Goal: Task Accomplishment & Management: Complete application form

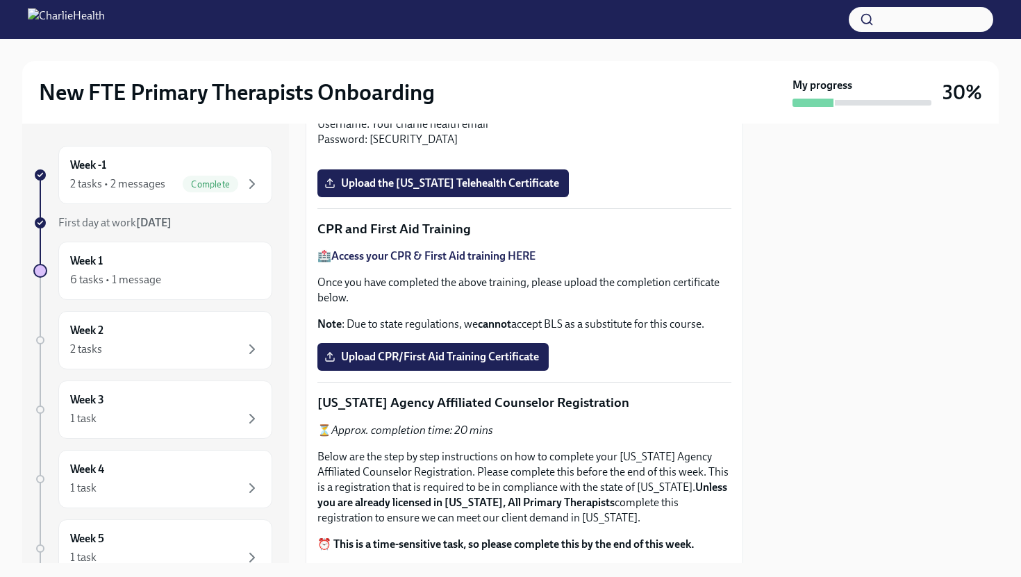
scroll to position [524, 0]
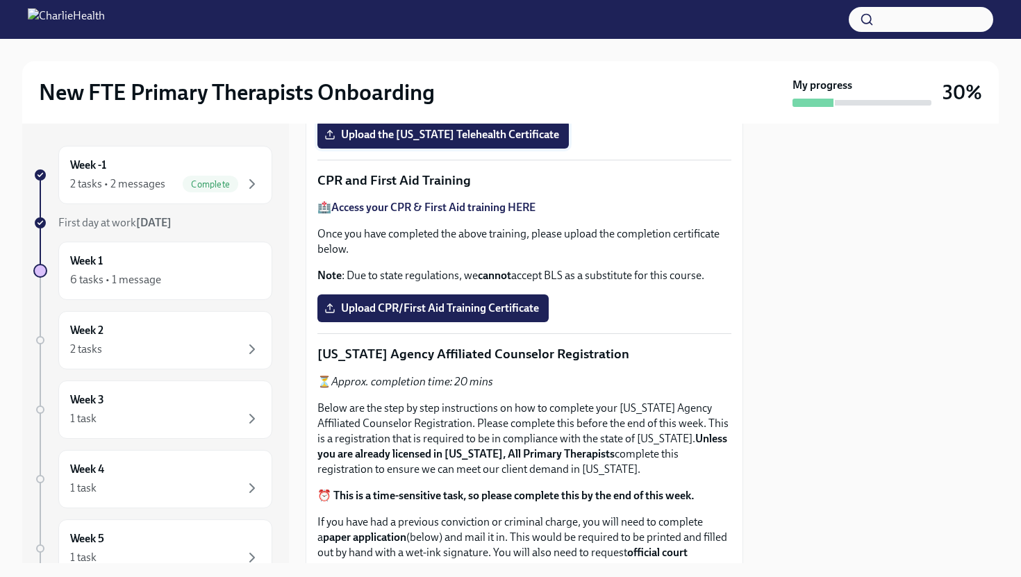
click at [493, 149] on label "Upload the [US_STATE] Telehealth Certificate" at bounding box center [442, 135] width 251 height 28
click at [0, 0] on input "Upload the [US_STATE] Telehealth Certificate" at bounding box center [0, 0] width 0 height 0
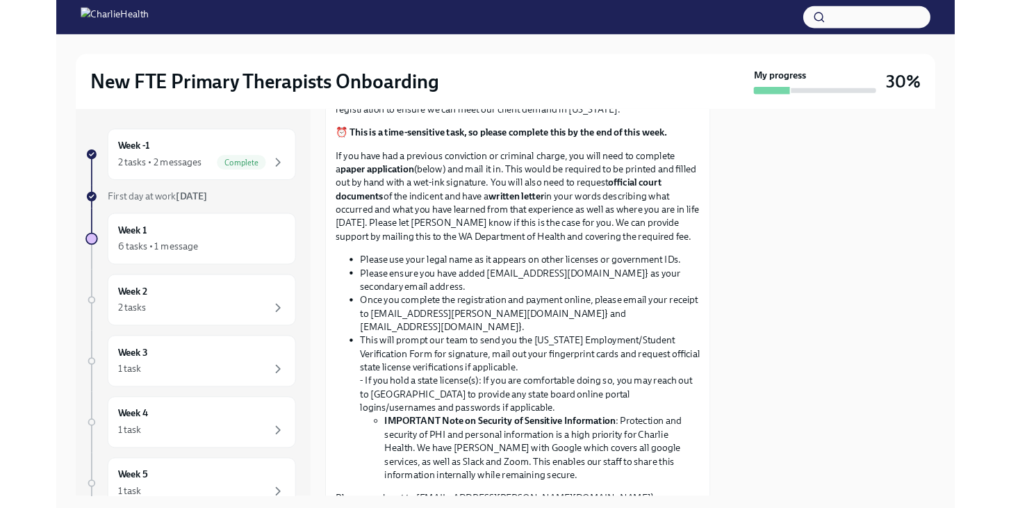
scroll to position [882, 0]
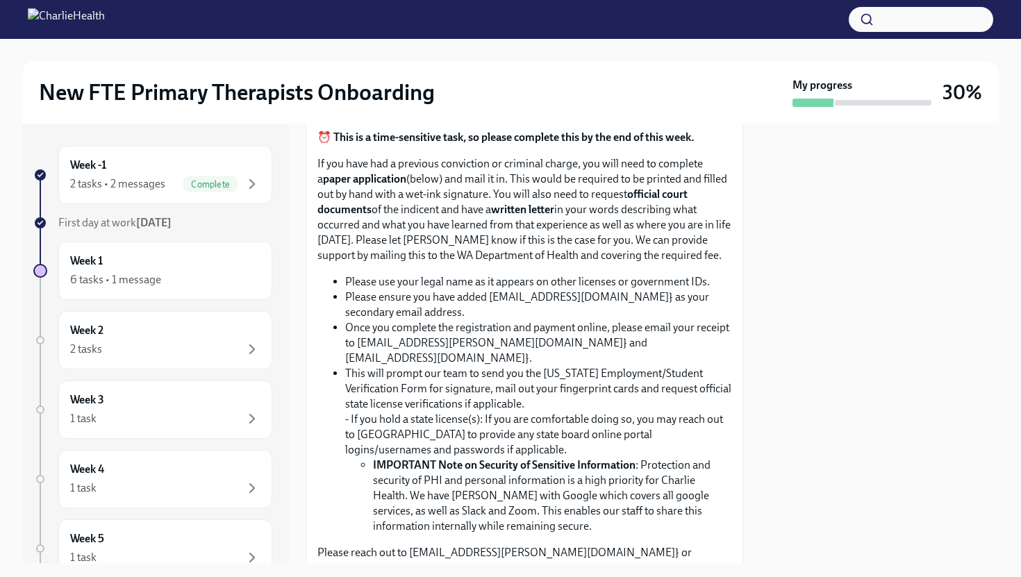
drag, startPoint x: 634, startPoint y: 286, endPoint x: 320, endPoint y: 287, distance: 314.7
copy p "[US_STATE] Agency Affiliated Counselor Registration"
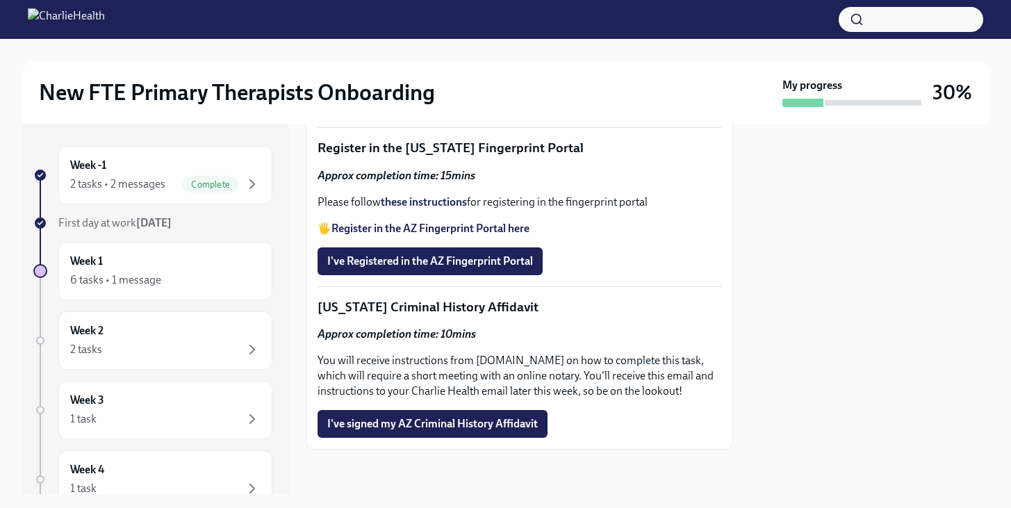
scroll to position [2044, 0]
click at [523, 270] on button "I've Registered in the AZ Fingerprint Portal" at bounding box center [429, 261] width 225 height 28
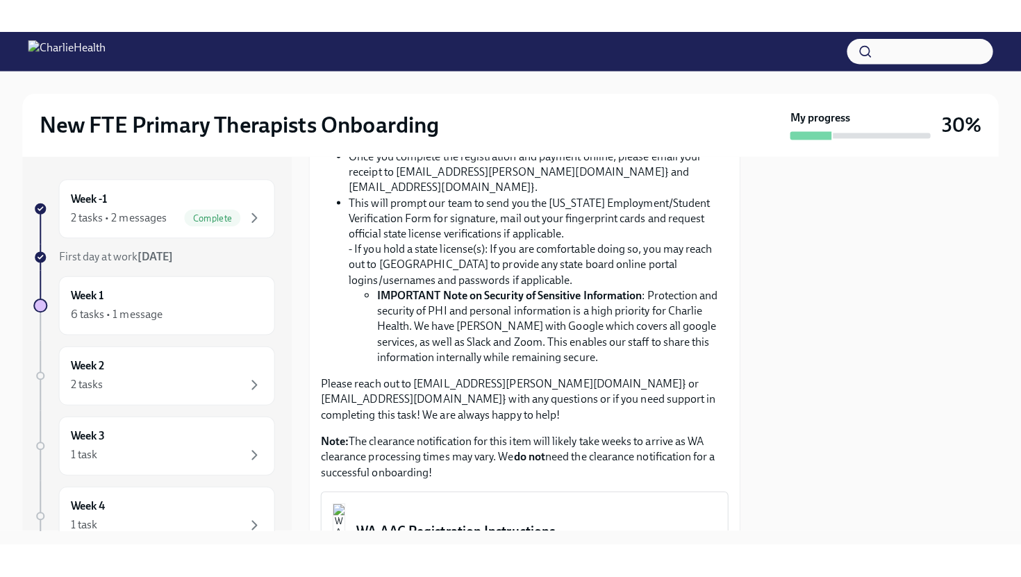
scroll to position [1903, 0]
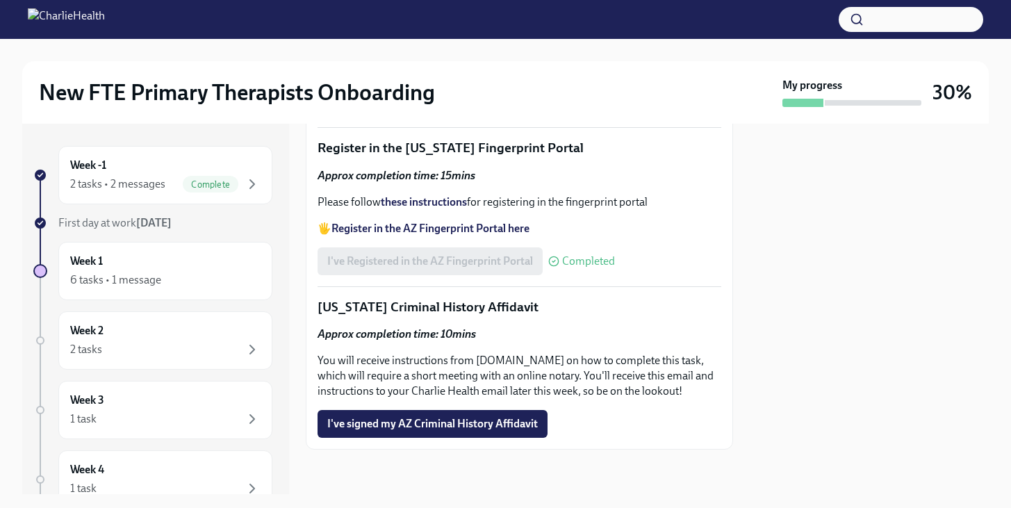
click at [414, 235] on strong "Register in the AZ Fingerprint Portal here" at bounding box center [430, 228] width 198 height 13
click at [440, 208] on strong "these instructions" at bounding box center [424, 201] width 86 height 13
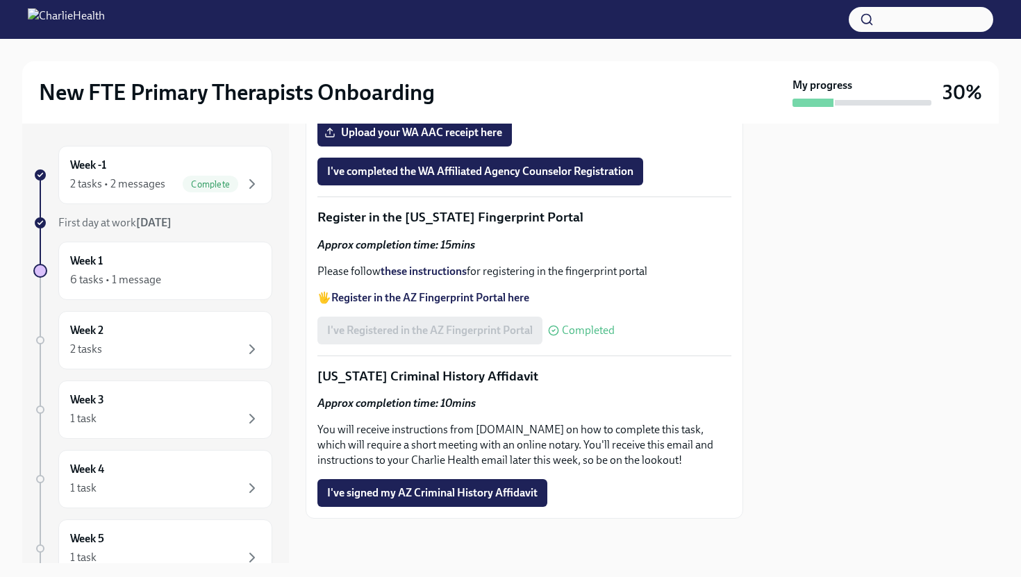
scroll to position [1966, 0]
click at [451, 491] on span "I've signed my AZ Criminal History Affidavit" at bounding box center [432, 493] width 210 height 14
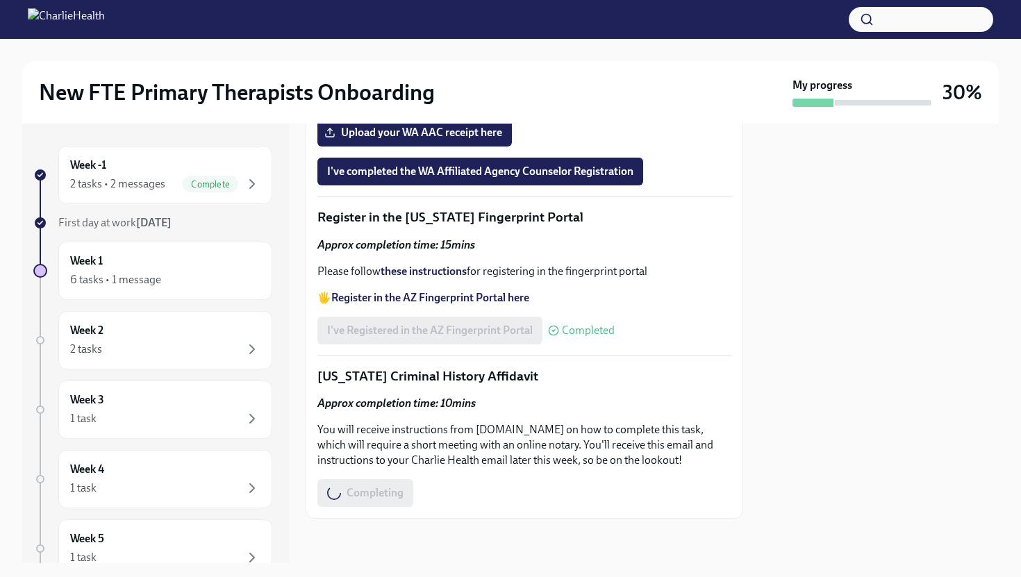
drag, startPoint x: 451, startPoint y: 491, endPoint x: 447, endPoint y: 481, distance: 11.0
click at [448, 483] on div "Completing" at bounding box center [524, 493] width 414 height 28
click at [437, 486] on div "I've signed my AZ Criminal History Affidavit Completed" at bounding box center [468, 493] width 302 height 28
click at [437, 489] on div "I've signed my AZ Criminal History Affidavit Completed" at bounding box center [468, 493] width 302 height 28
click at [436, 489] on div "I've signed my AZ Criminal History Affidavit Completed" at bounding box center [468, 493] width 302 height 28
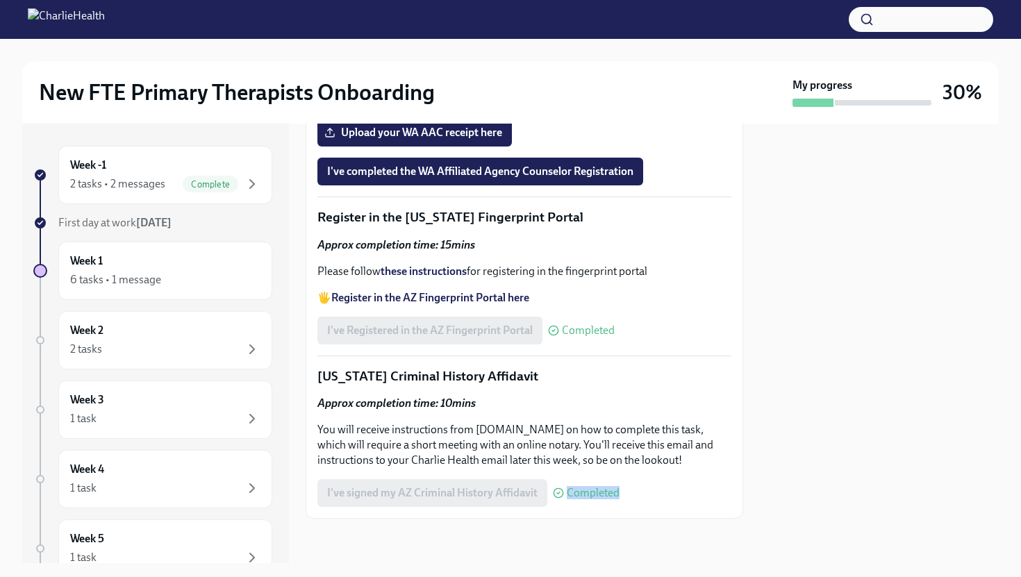
click at [436, 489] on div "I've signed my AZ Criminal History Affidavit Completed" at bounding box center [468, 493] width 302 height 28
click at [381, 481] on div "I've signed my AZ Criminal History Affidavit Completed" at bounding box center [468, 493] width 302 height 28
click at [381, 484] on div "I've signed my AZ Criminal History Affidavit Completed" at bounding box center [468, 493] width 302 height 28
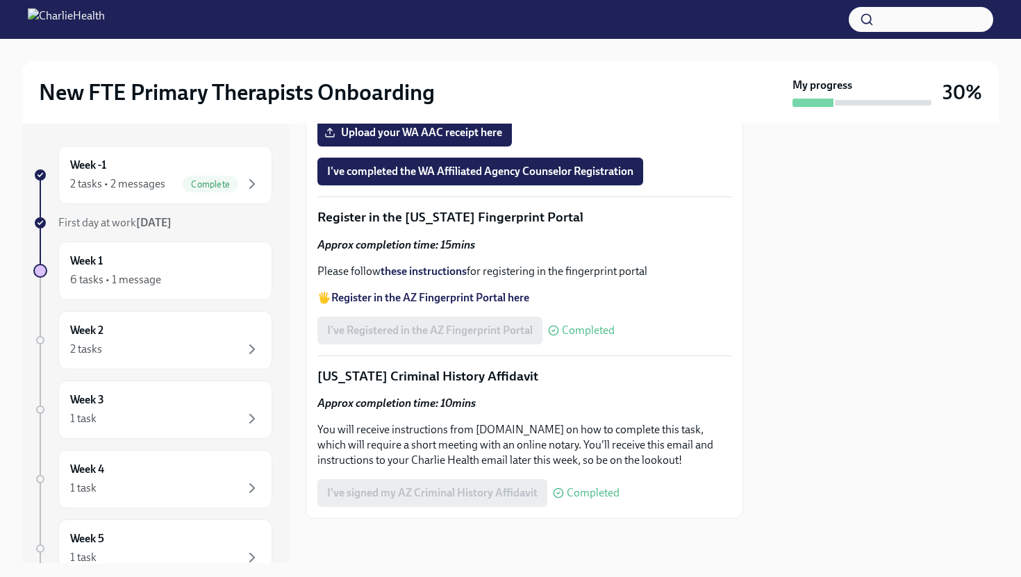
click at [382, 484] on div "I've signed my AZ Criminal History Affidavit Completed" at bounding box center [468, 493] width 302 height 28
click at [382, 485] on div "I've signed my AZ Criminal History Affidavit Completed" at bounding box center [468, 493] width 302 height 28
click at [456, 464] on p "You will receive instructions from [DOMAIN_NAME] on how to complete this task, …" at bounding box center [524, 445] width 414 height 46
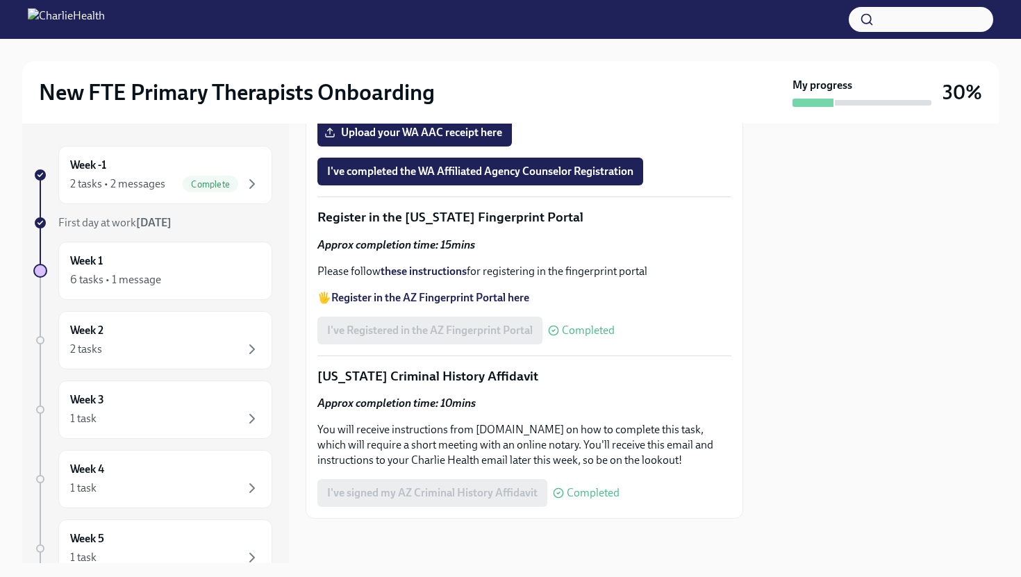
click at [500, 506] on div "I've signed my AZ Criminal History Affidavit Completed" at bounding box center [468, 493] width 302 height 28
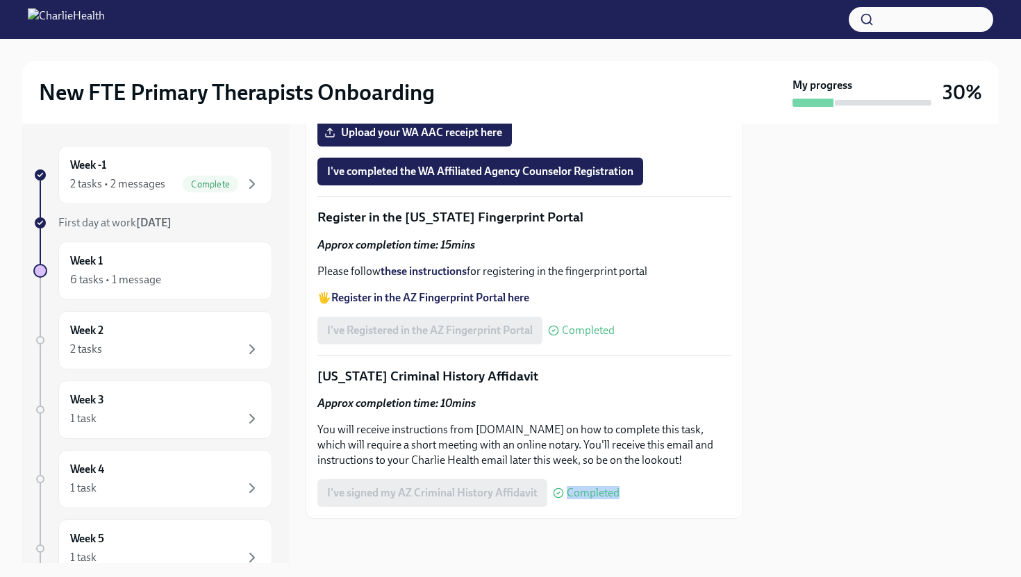
drag, startPoint x: 500, startPoint y: 506, endPoint x: 240, endPoint y: 72, distance: 506.3
click at [500, 506] on div "I've signed my AZ Criminal History Affidavit Completed" at bounding box center [468, 493] width 302 height 28
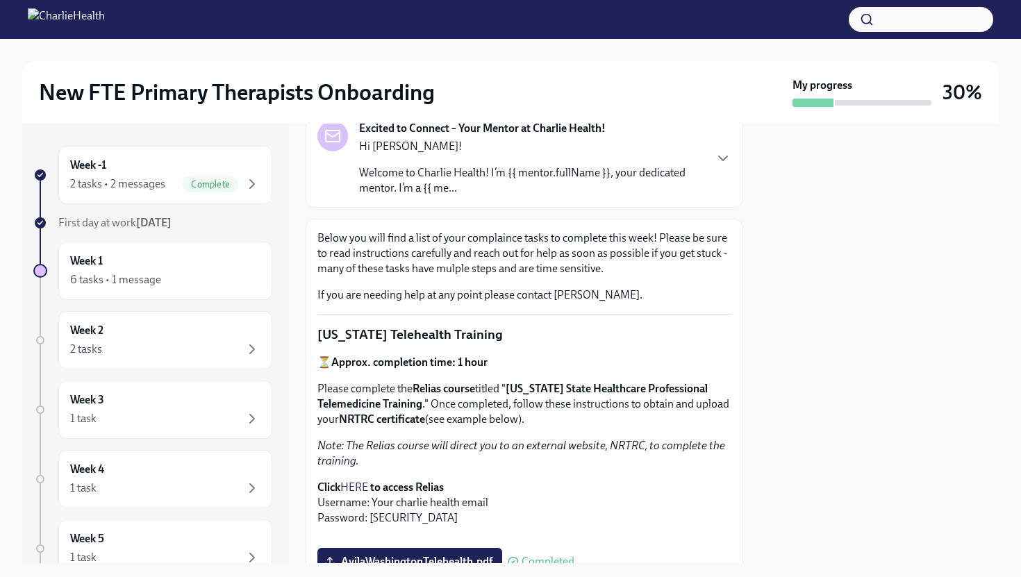
scroll to position [0, 0]
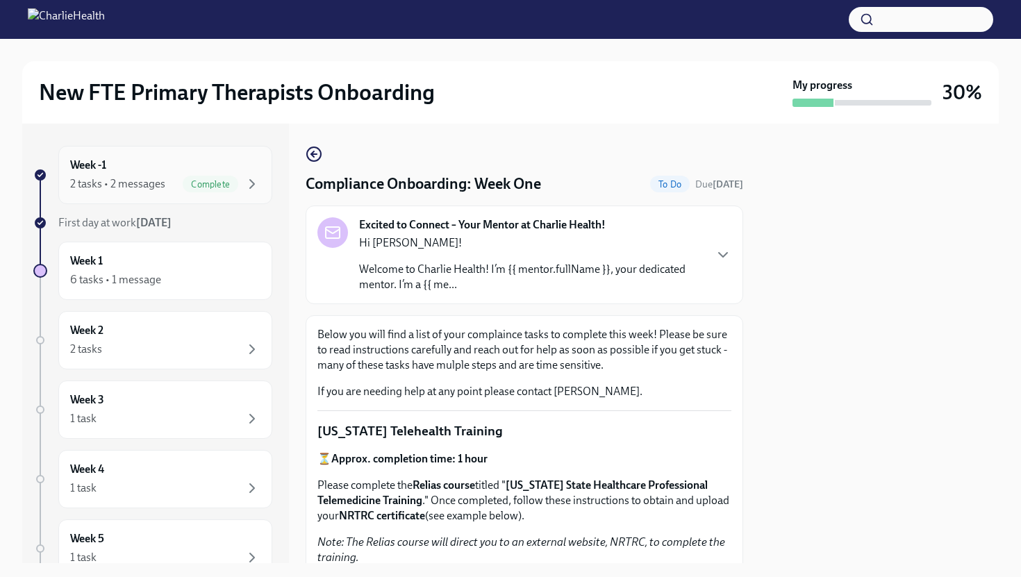
click at [133, 166] on div "Week -1 2 tasks • 2 messages Complete" at bounding box center [165, 175] width 190 height 35
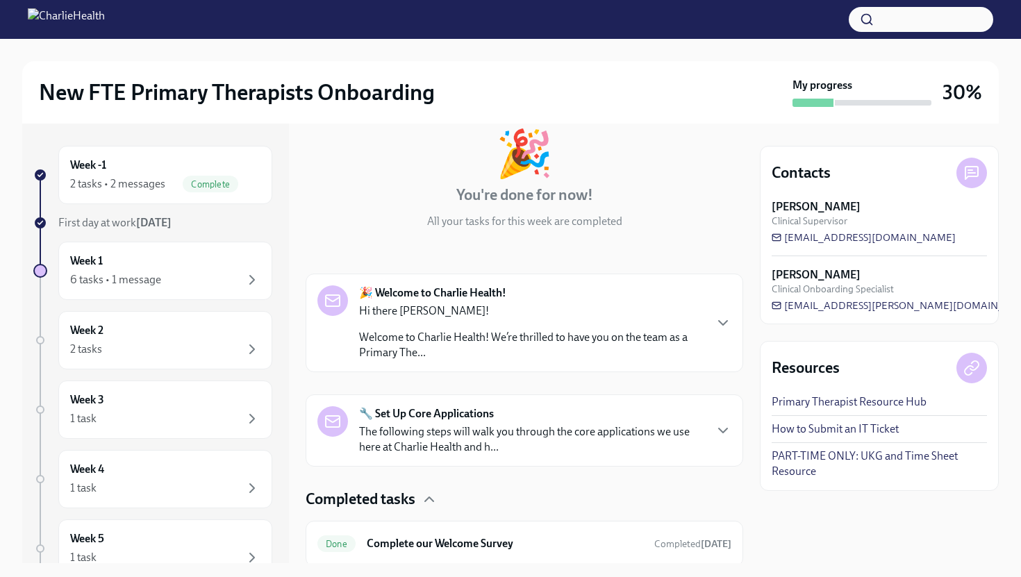
scroll to position [78, 0]
click at [588, 351] on p "Welcome to Charlie Health! We’re thrilled to have you on the team as a Primary …" at bounding box center [531, 346] width 345 height 31
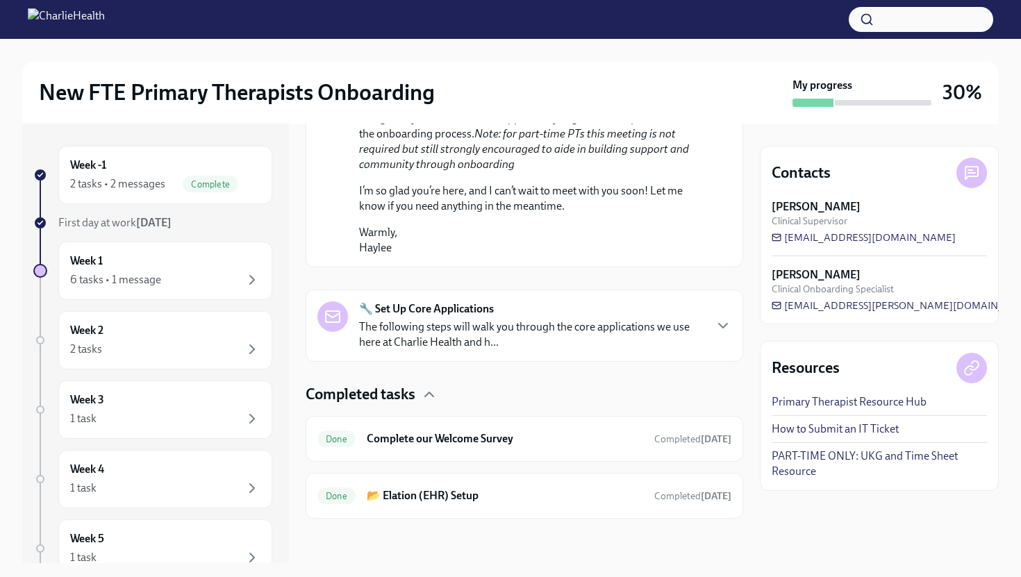
scroll to position [1073, 0]
click at [141, 285] on div "6 tasks • 1 message" at bounding box center [115, 279] width 91 height 15
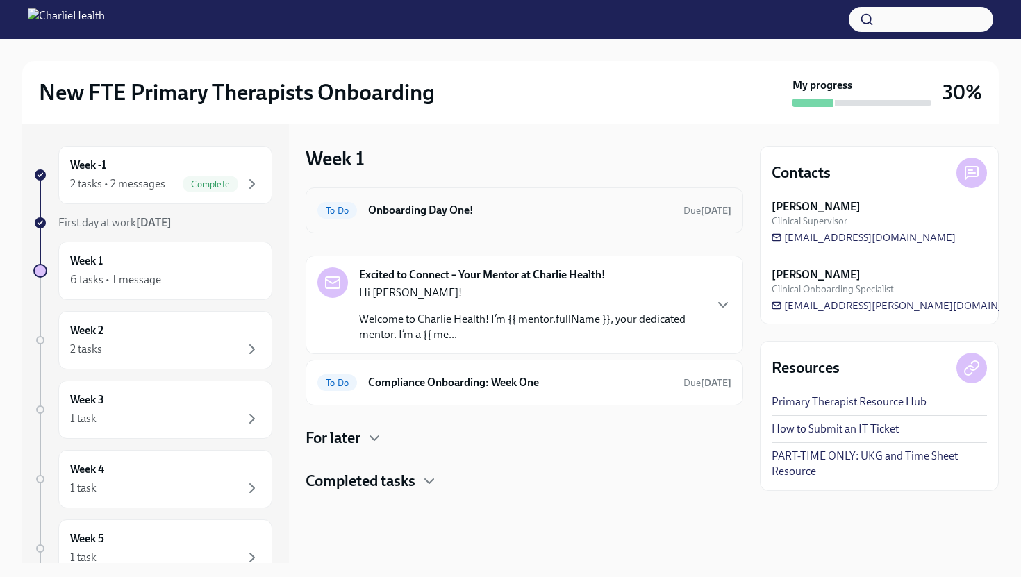
click at [489, 212] on h6 "Onboarding Day One!" at bounding box center [520, 210] width 304 height 15
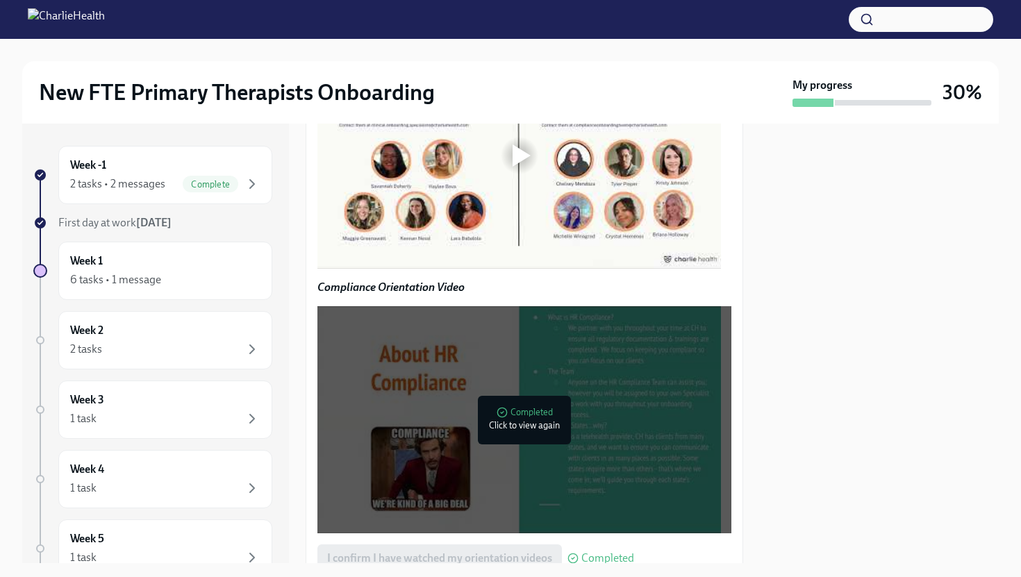
scroll to position [1907, 0]
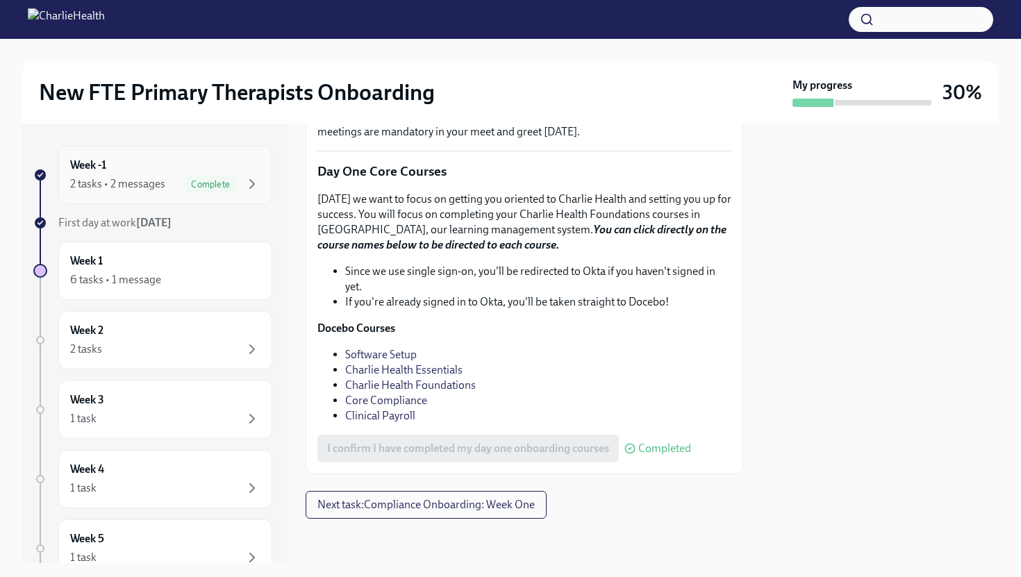
click at [195, 190] on div "Complete" at bounding box center [211, 184] width 56 height 17
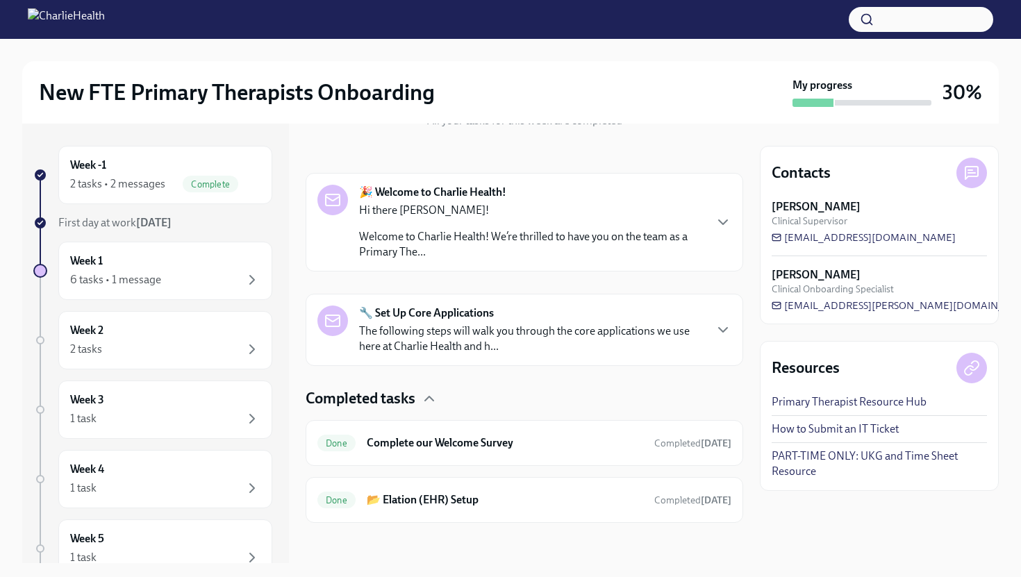
scroll to position [184, 0]
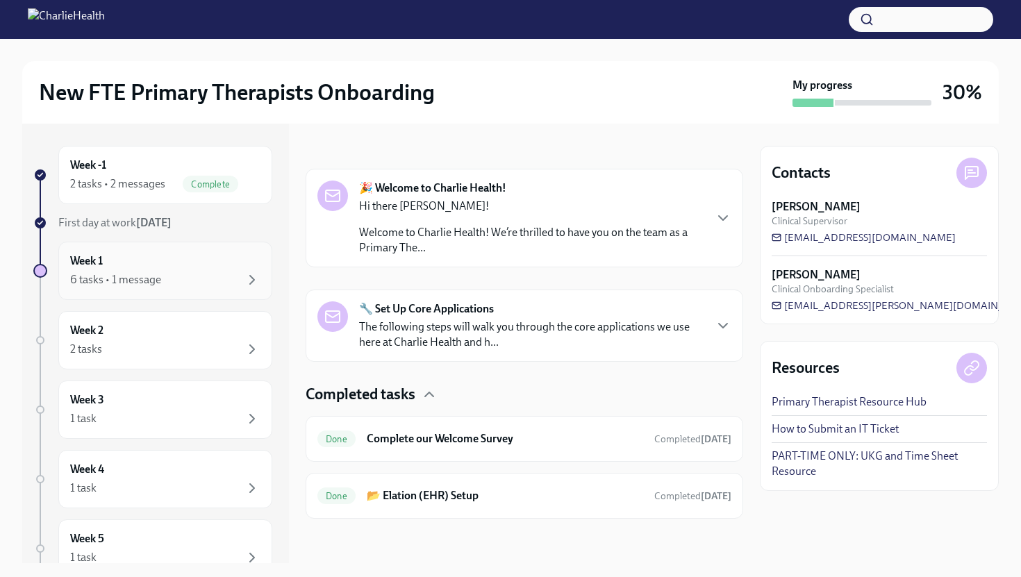
click at [215, 267] on div "Week 1 6 tasks • 1 message" at bounding box center [165, 271] width 190 height 35
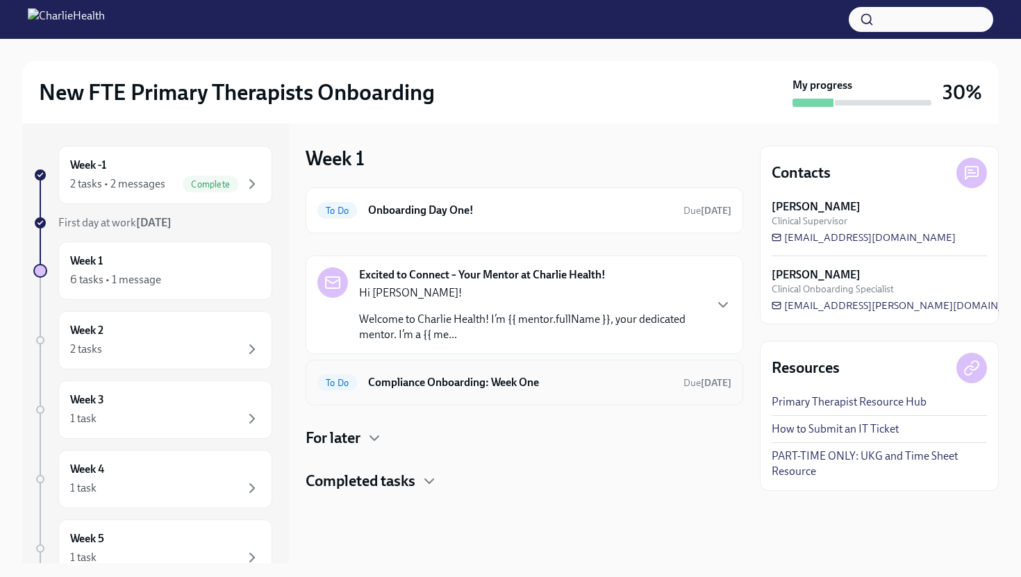
click at [593, 391] on div "To Do Compliance Onboarding: Week One Due [DATE]" at bounding box center [524, 383] width 414 height 22
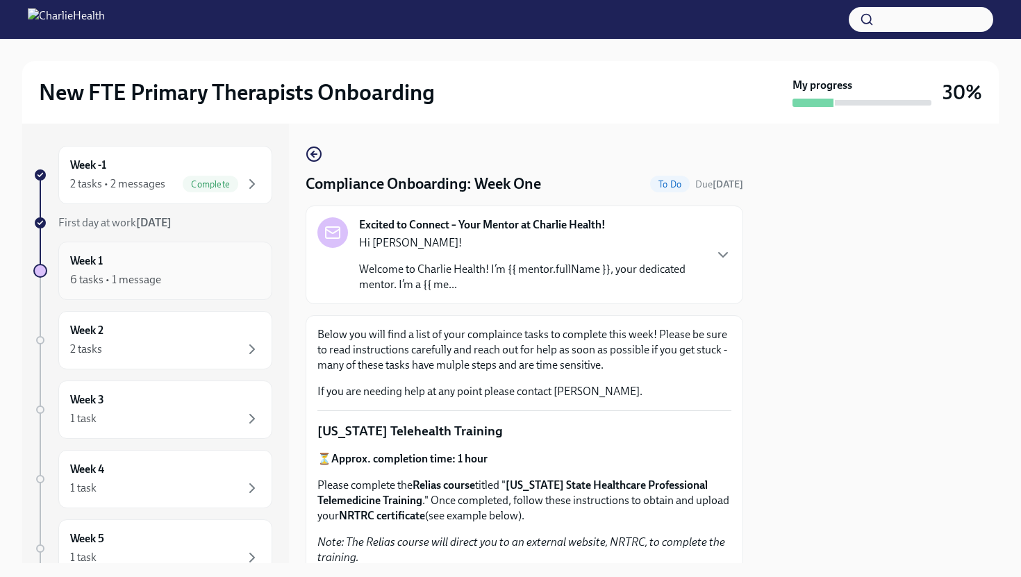
click at [193, 260] on div "Week 1 6 tasks • 1 message" at bounding box center [165, 271] width 190 height 35
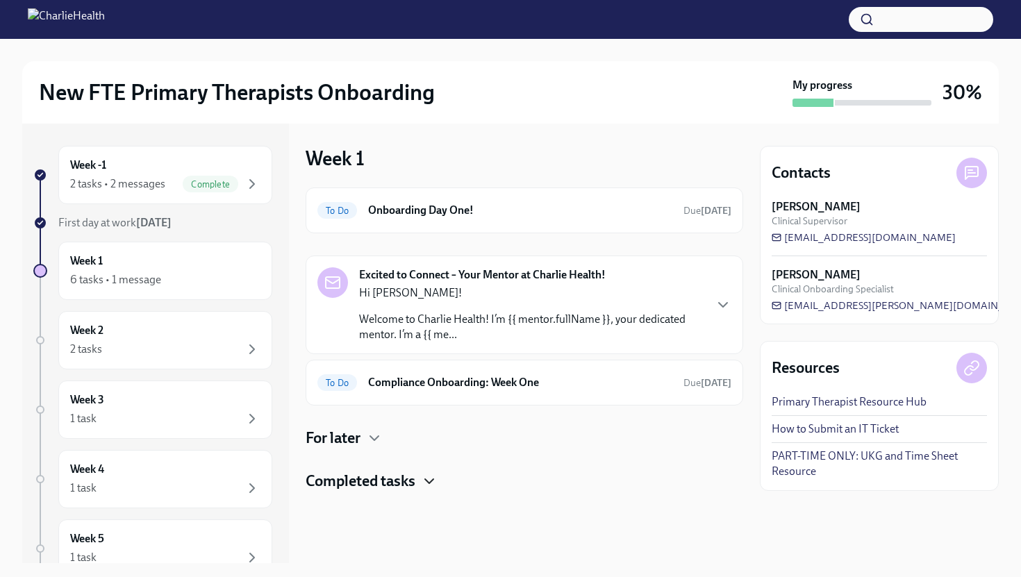
click at [438, 481] on icon "button" at bounding box center [429, 481] width 17 height 17
click at [380, 445] on icon "button" at bounding box center [374, 438] width 17 height 17
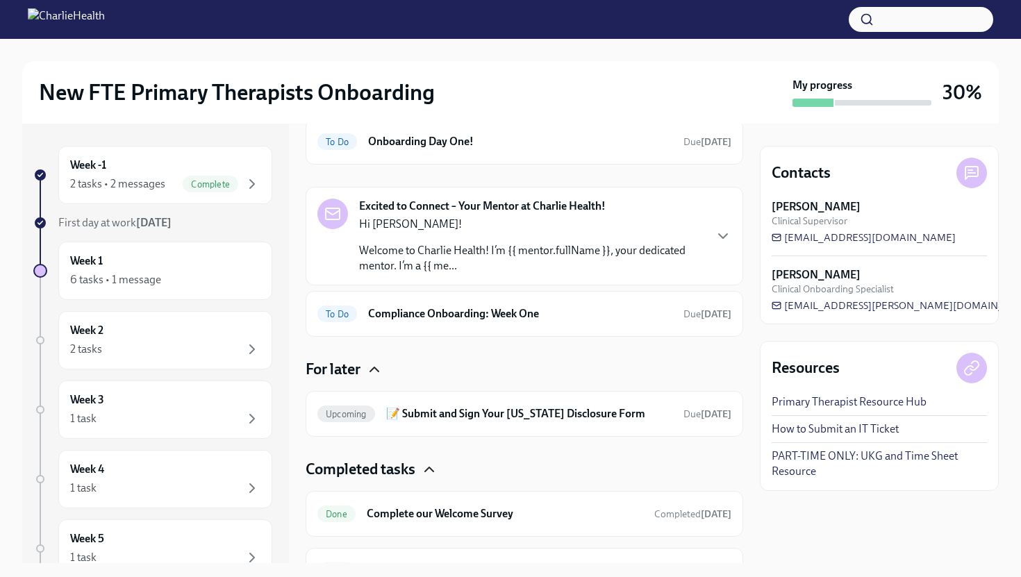
scroll to position [5, 0]
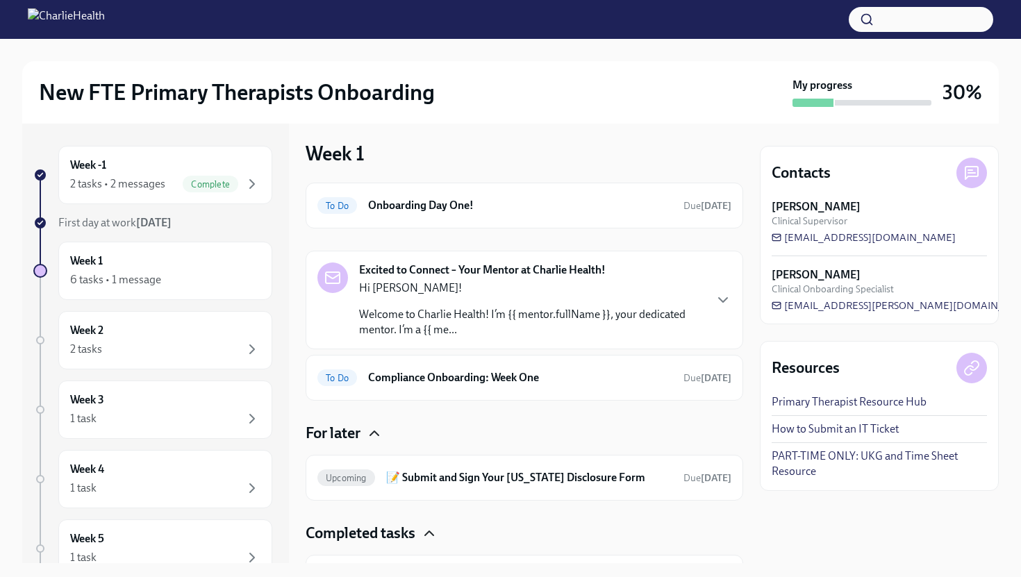
click at [522, 276] on strong "Excited to Connect – Your Mentor at Charlie Health!" at bounding box center [482, 270] width 247 height 15
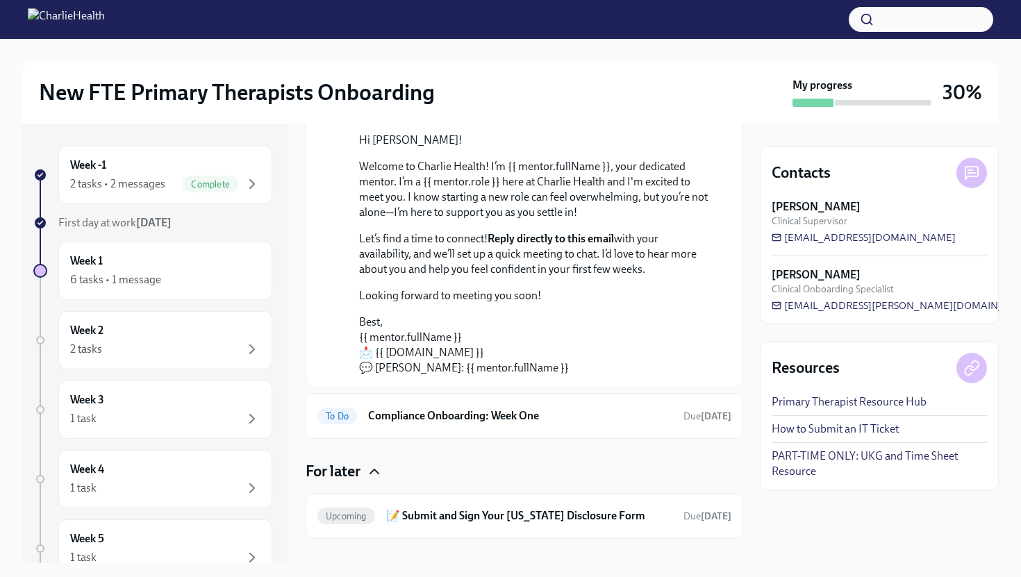
scroll to position [52, 0]
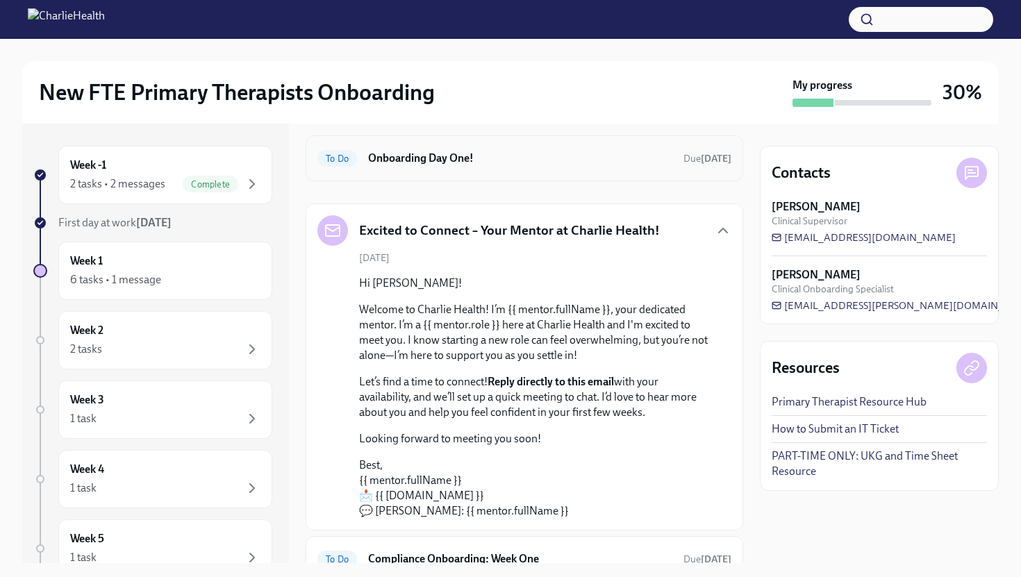
click at [544, 162] on h6 "Onboarding Day One!" at bounding box center [520, 158] width 304 height 15
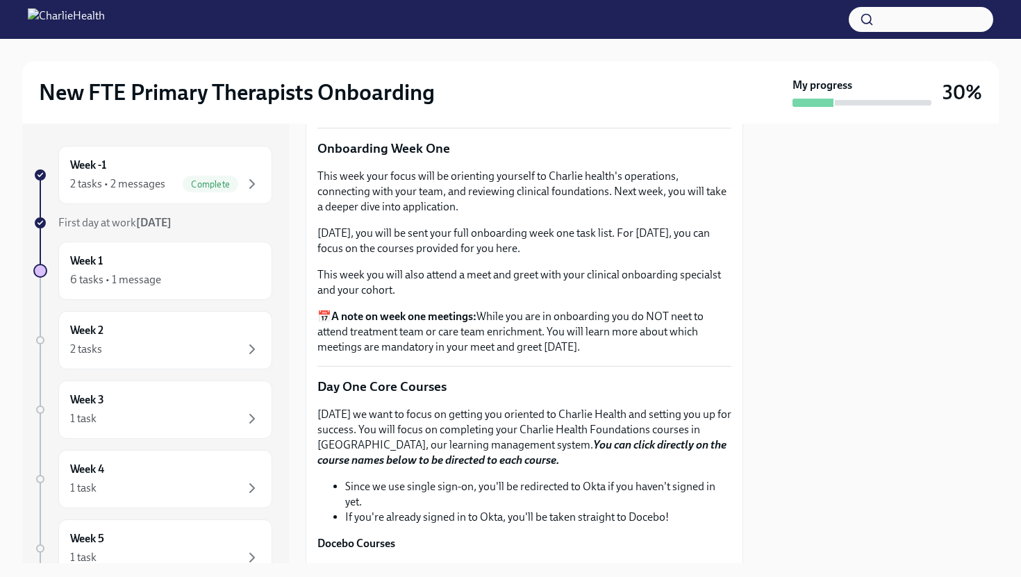
scroll to position [1907, 0]
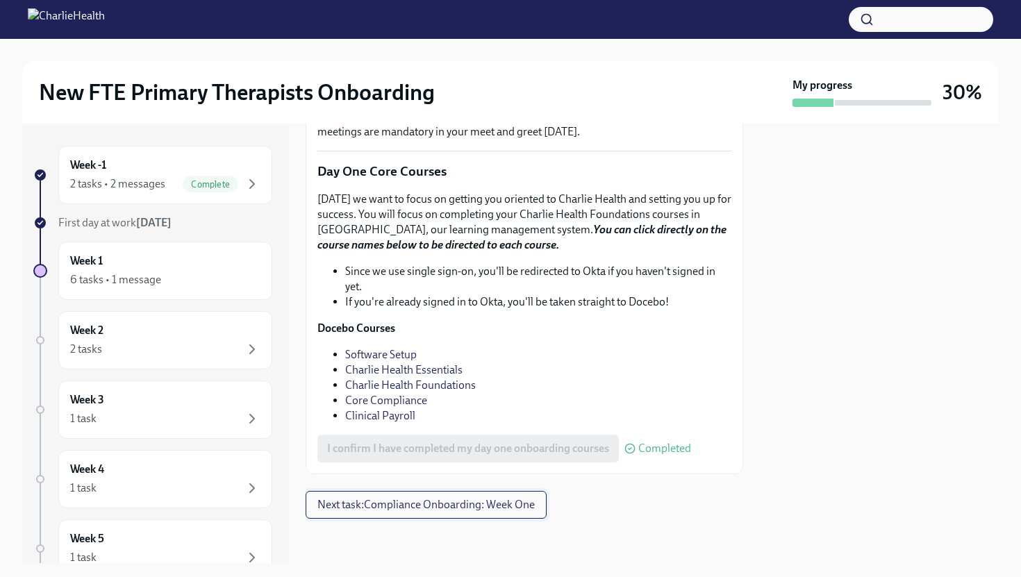
click at [513, 518] on button "Next task : Compliance Onboarding: Week One" at bounding box center [426, 505] width 241 height 28
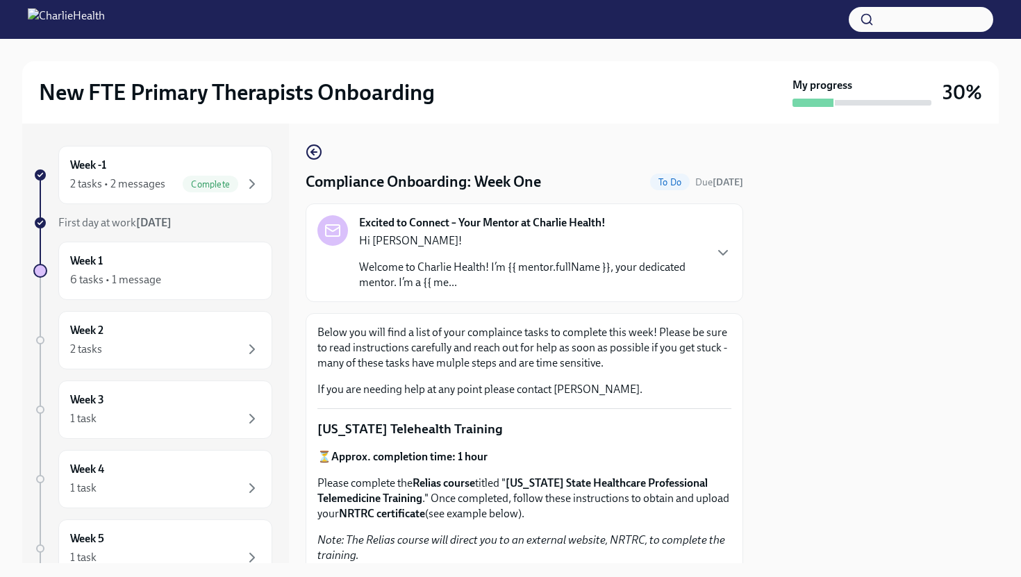
scroll to position [3, 0]
click at [630, 238] on p "Hi [PERSON_NAME]!" at bounding box center [531, 240] width 345 height 15
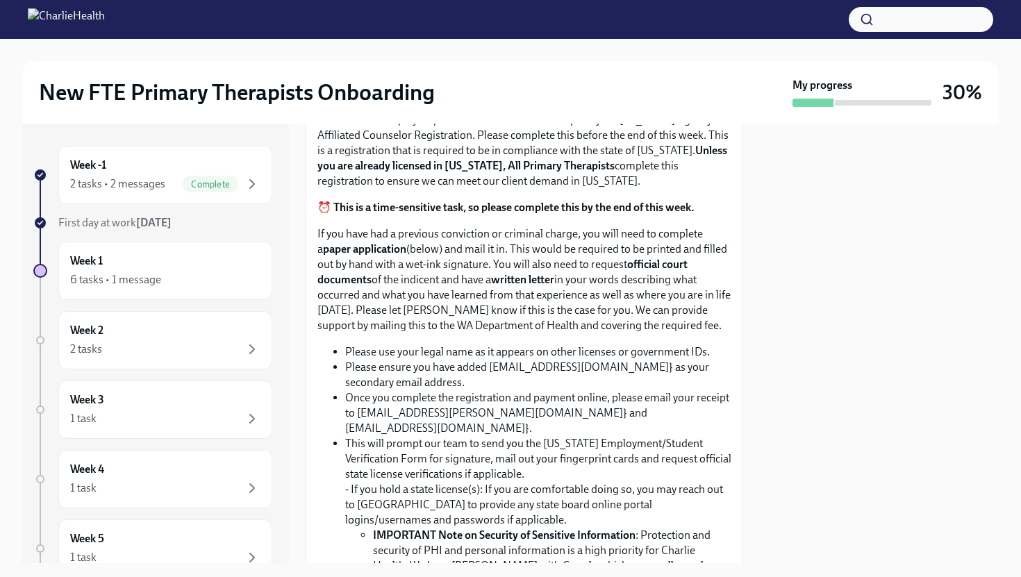
scroll to position [1034, 0]
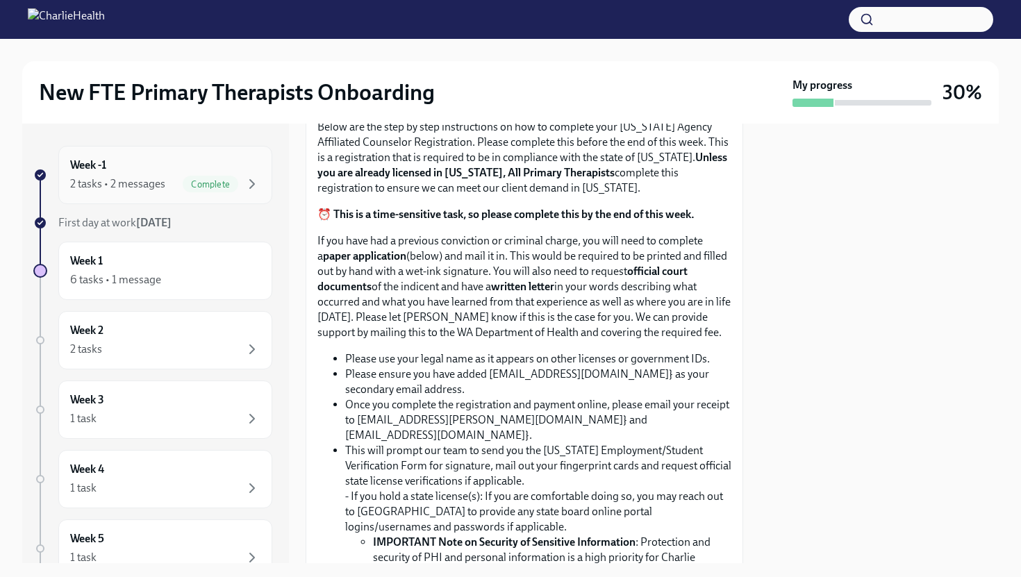
click at [169, 176] on div "2 tasks • 2 messages Complete" at bounding box center [165, 184] width 190 height 17
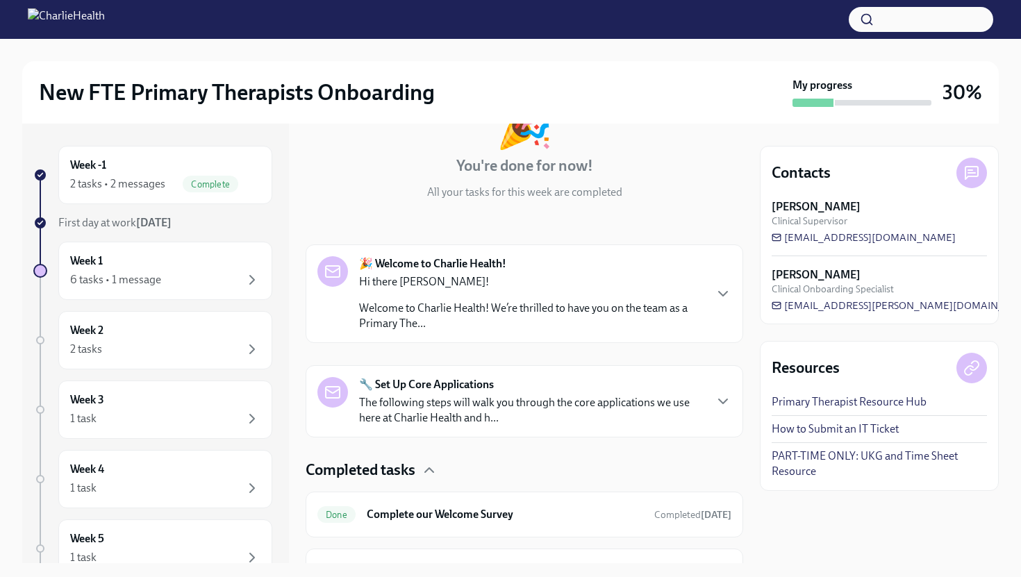
scroll to position [184, 0]
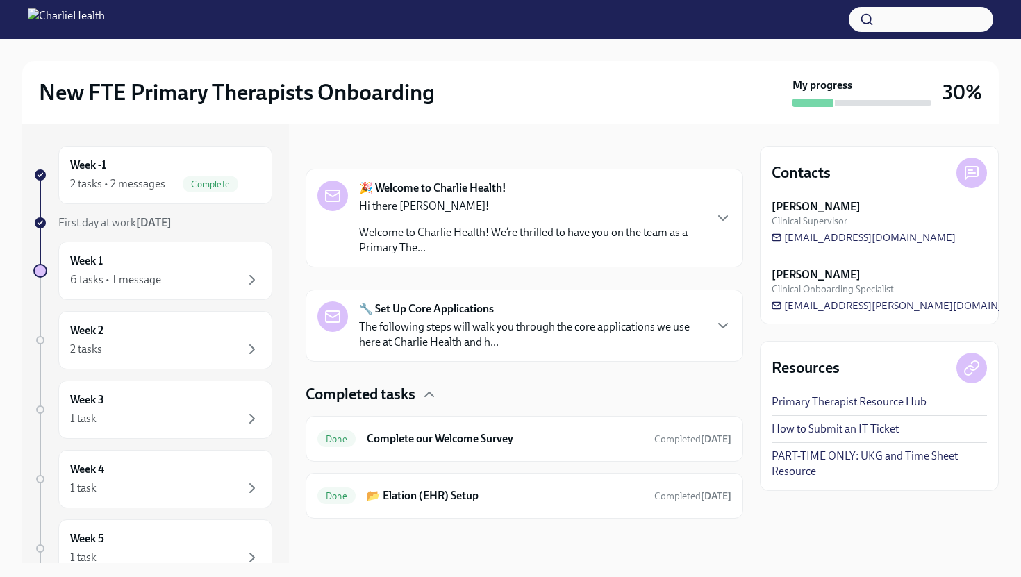
click at [508, 231] on p "Welcome to Charlie Health! We’re thrilled to have you on the team as a Primary …" at bounding box center [531, 240] width 345 height 31
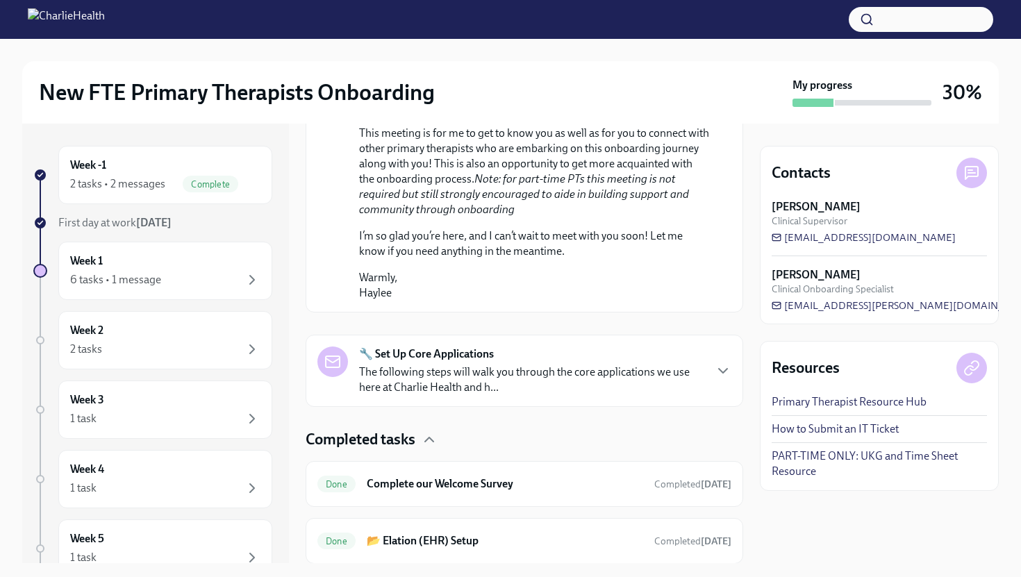
scroll to position [1073, 0]
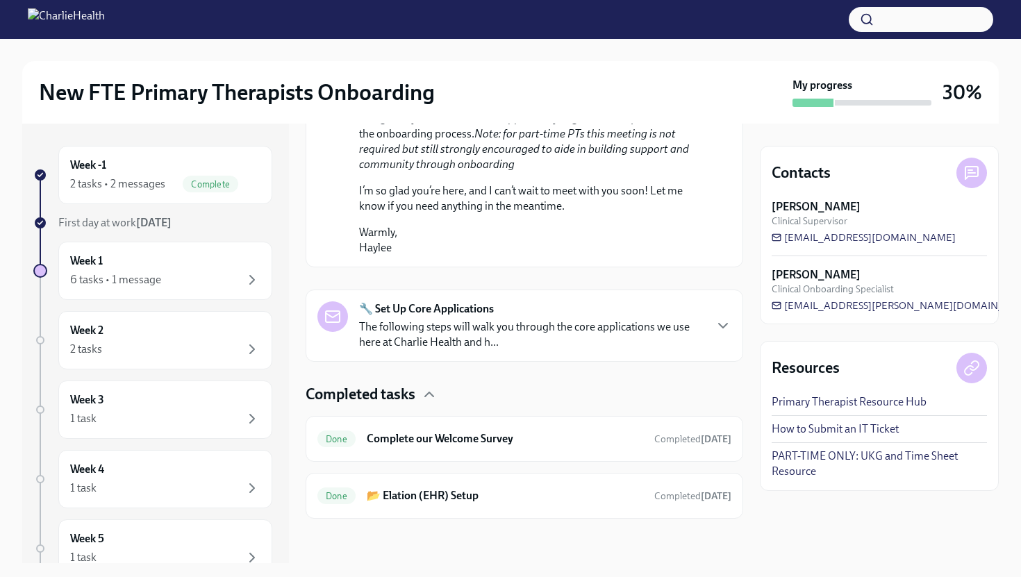
click at [520, 314] on div "🔧 Set Up Core Applications The following steps will walk you through the core a…" at bounding box center [531, 325] width 345 height 49
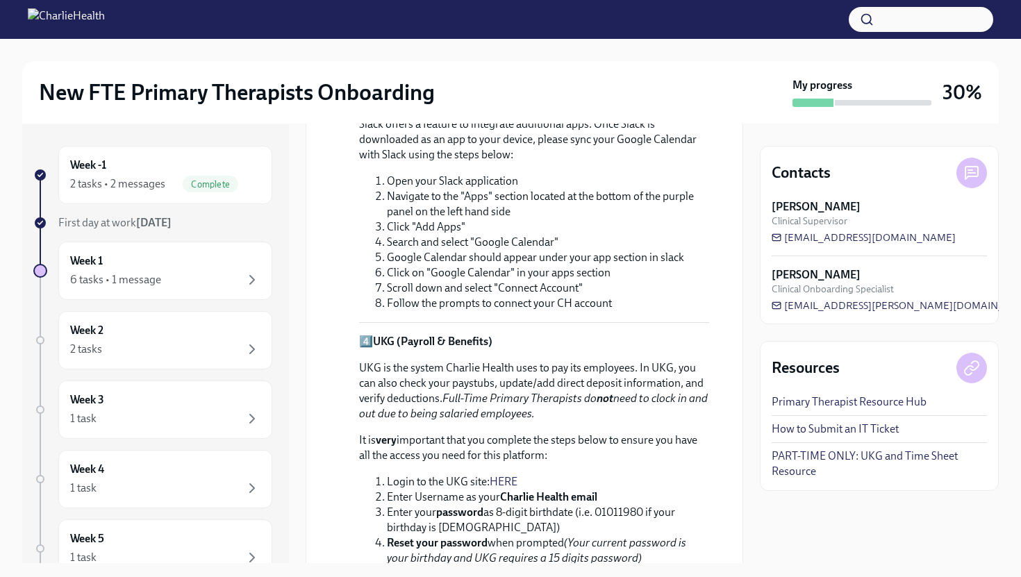
scroll to position [2108, 0]
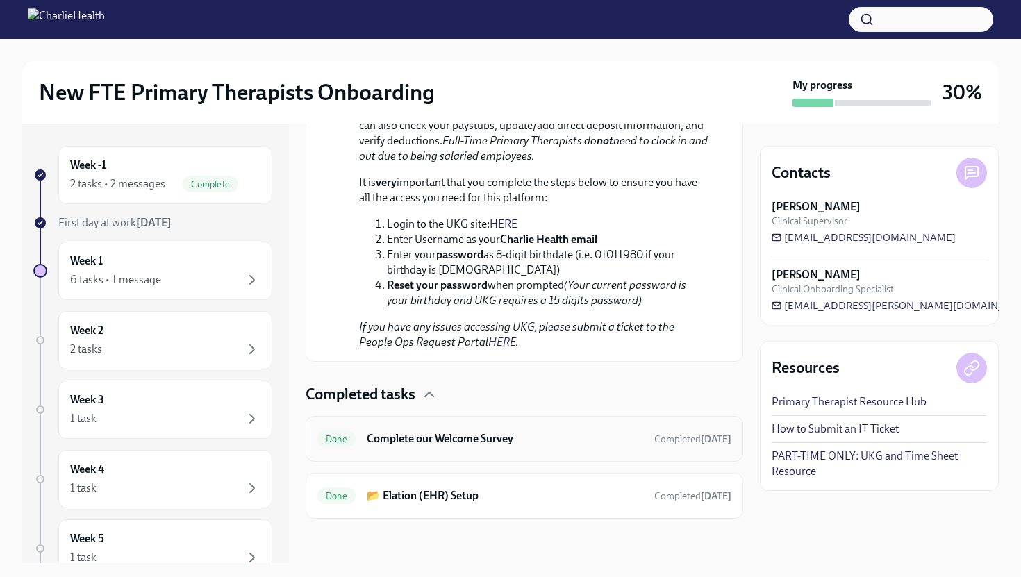
click at [522, 442] on h6 "Complete our Welcome Survey" at bounding box center [505, 438] width 276 height 15
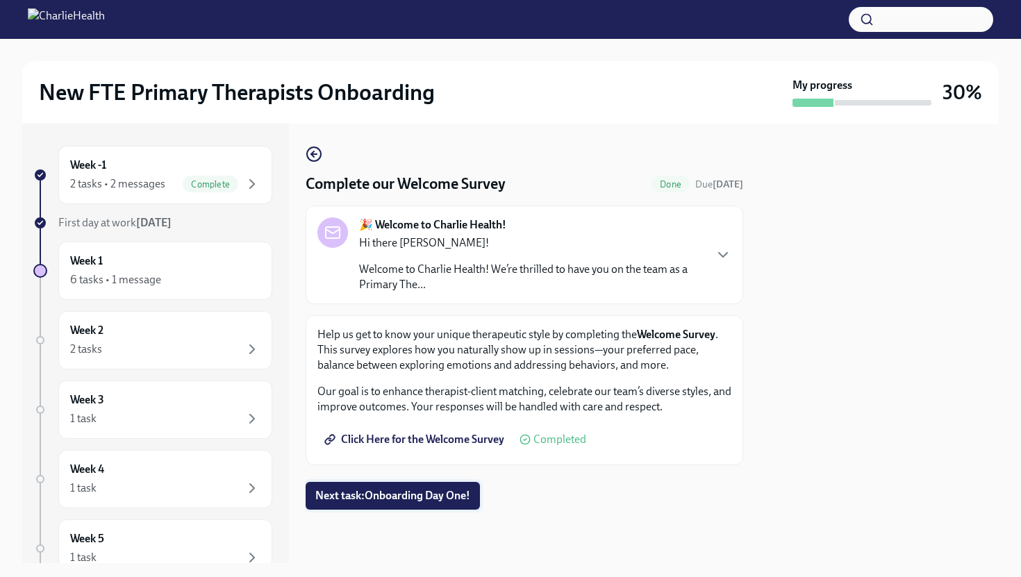
click at [449, 492] on span "Next task : Onboarding Day One!" at bounding box center [392, 496] width 155 height 14
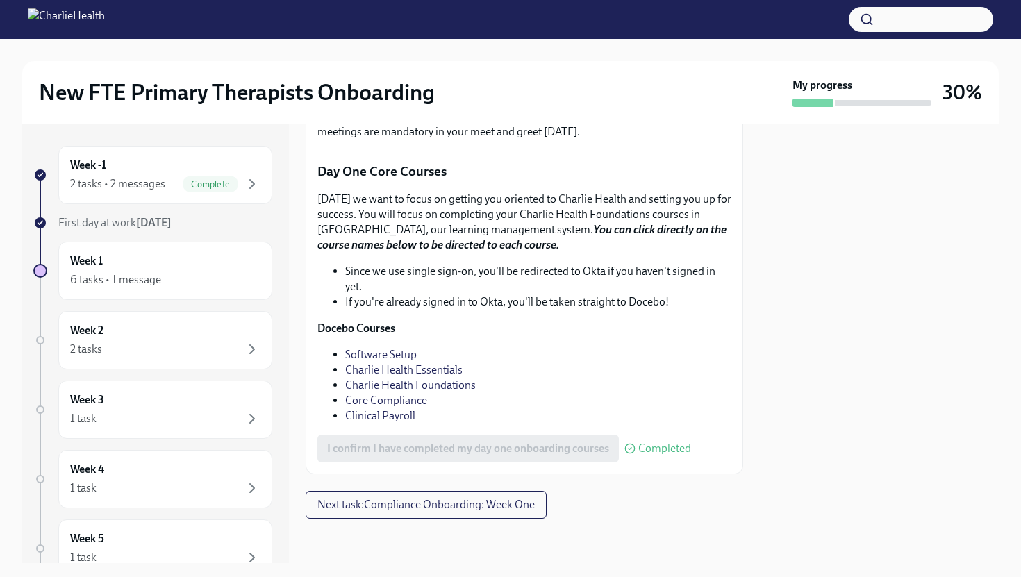
scroll to position [1907, 0]
click at [465, 506] on span "Next task : Compliance Onboarding: Week One" at bounding box center [425, 505] width 217 height 14
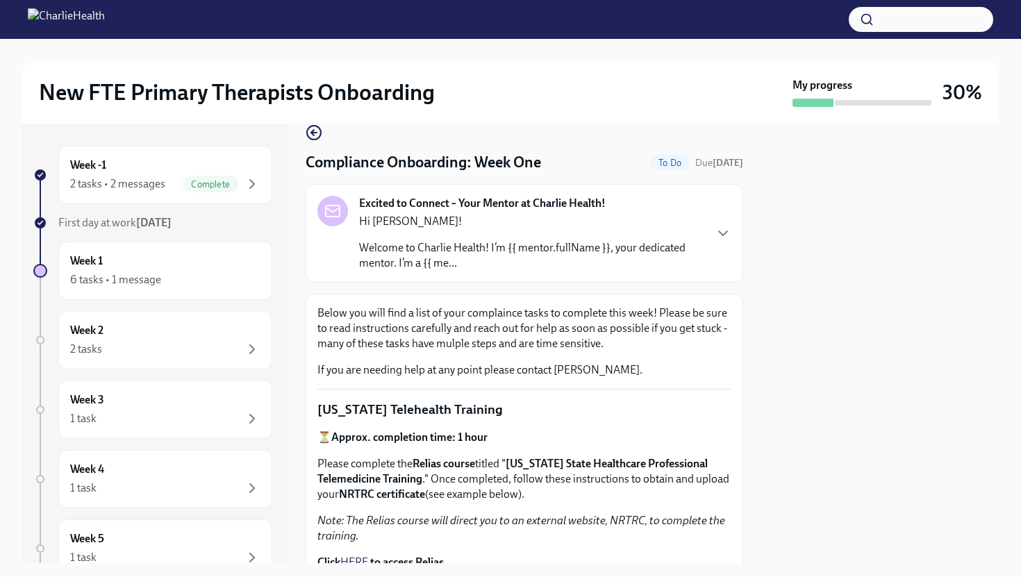
scroll to position [23, 0]
click at [718, 231] on icon "button" at bounding box center [723, 232] width 17 height 17
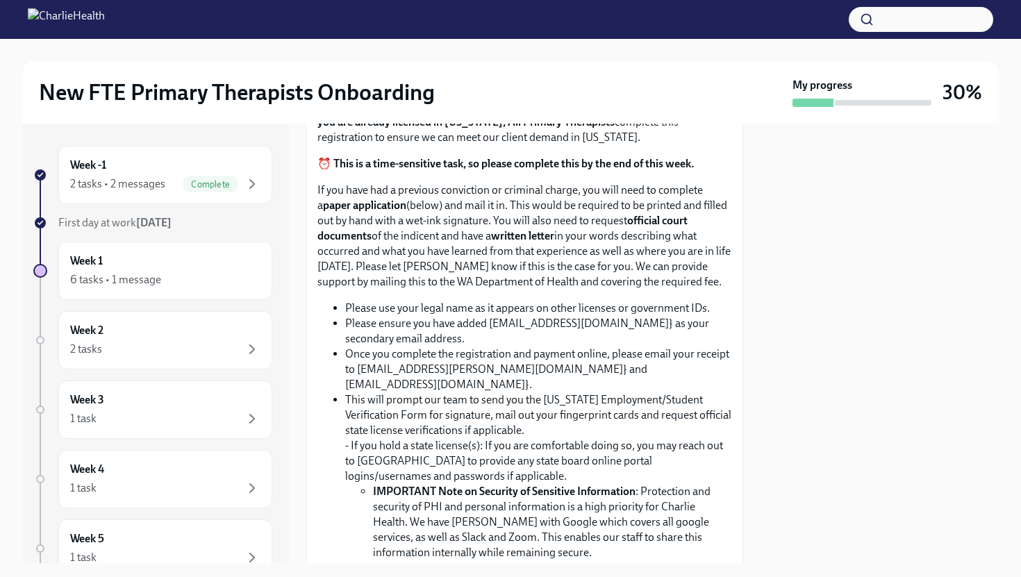
scroll to position [982, 0]
